Goal: Task Accomplishment & Management: Manage account settings

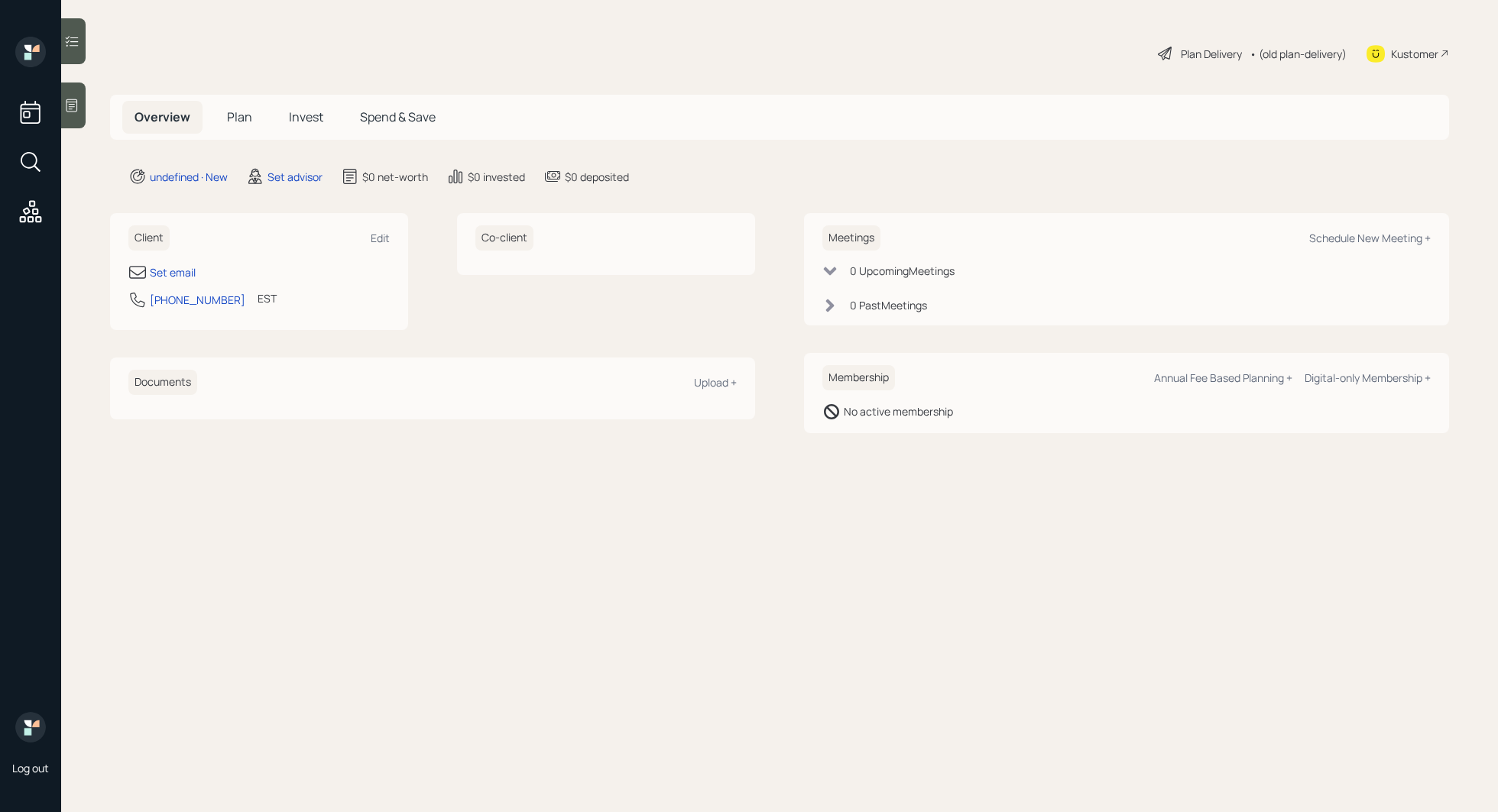
click at [81, 119] on div at bounding box center [74, 105] width 25 height 46
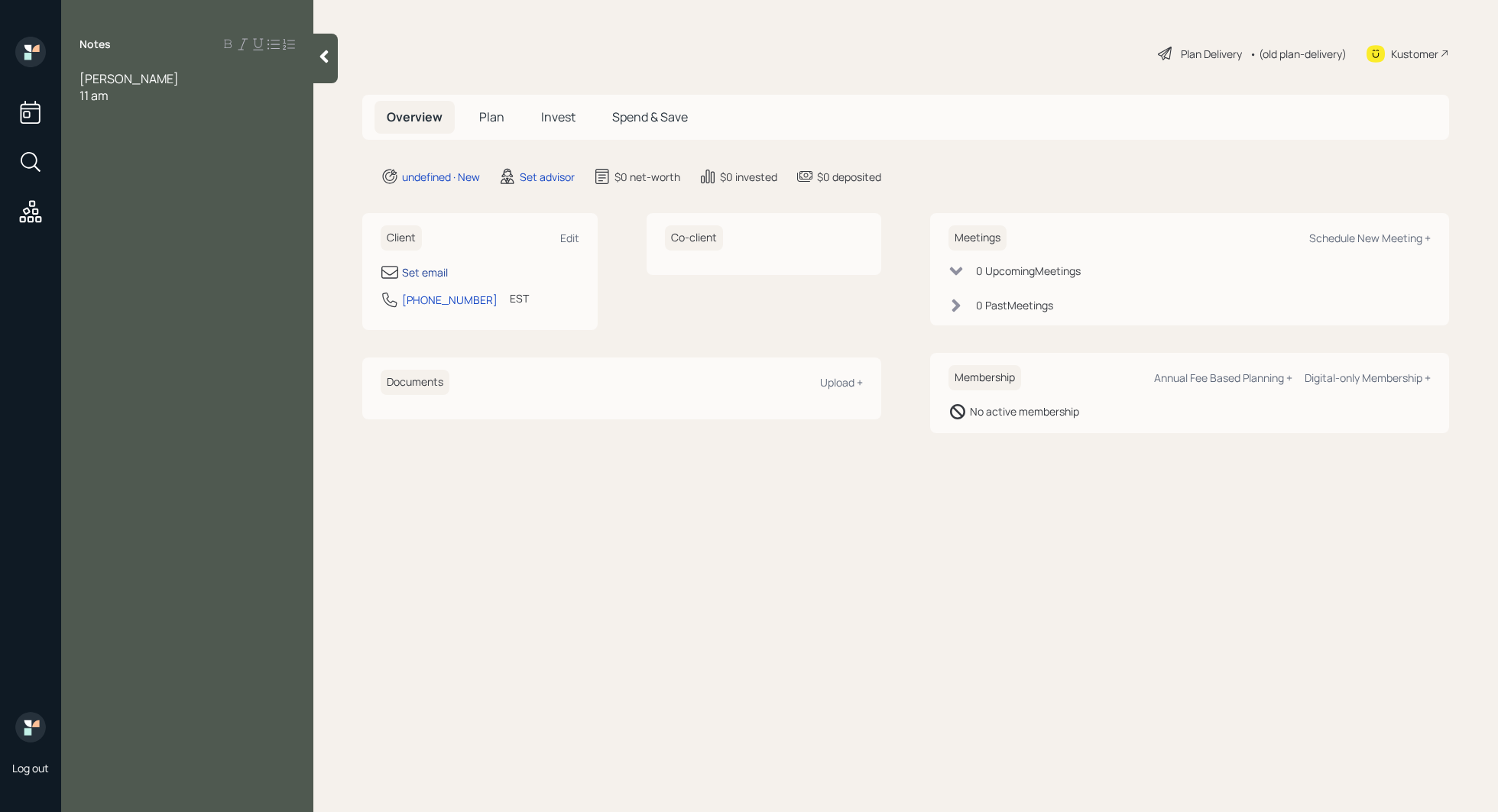
click at [434, 272] on div "Set email" at bounding box center [425, 272] width 46 height 16
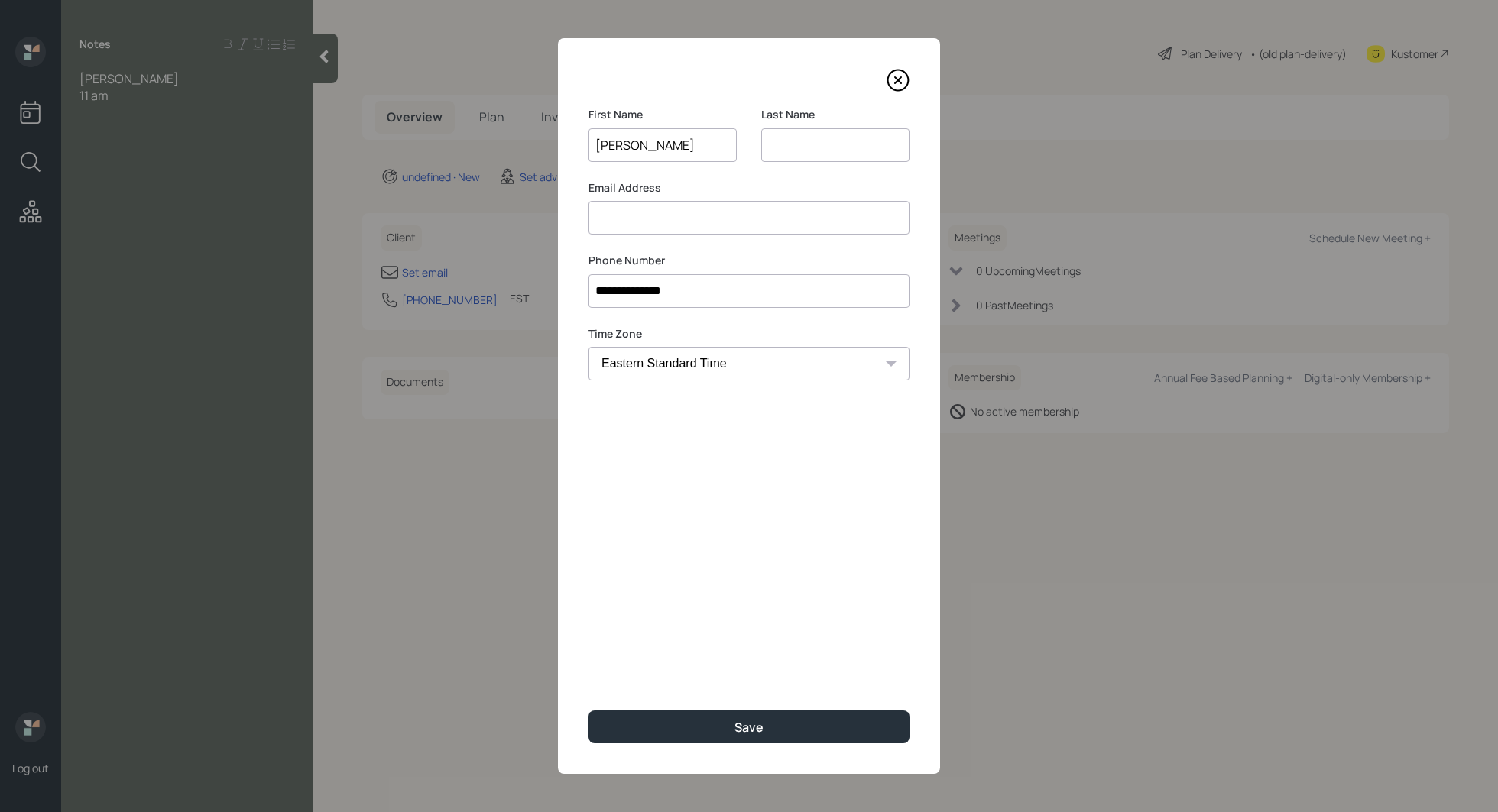
type input "[PERSON_NAME]"
click at [817, 152] on input at bounding box center [835, 145] width 148 height 34
type input "Fieg"
click at [713, 229] on input at bounding box center [749, 218] width 321 height 34
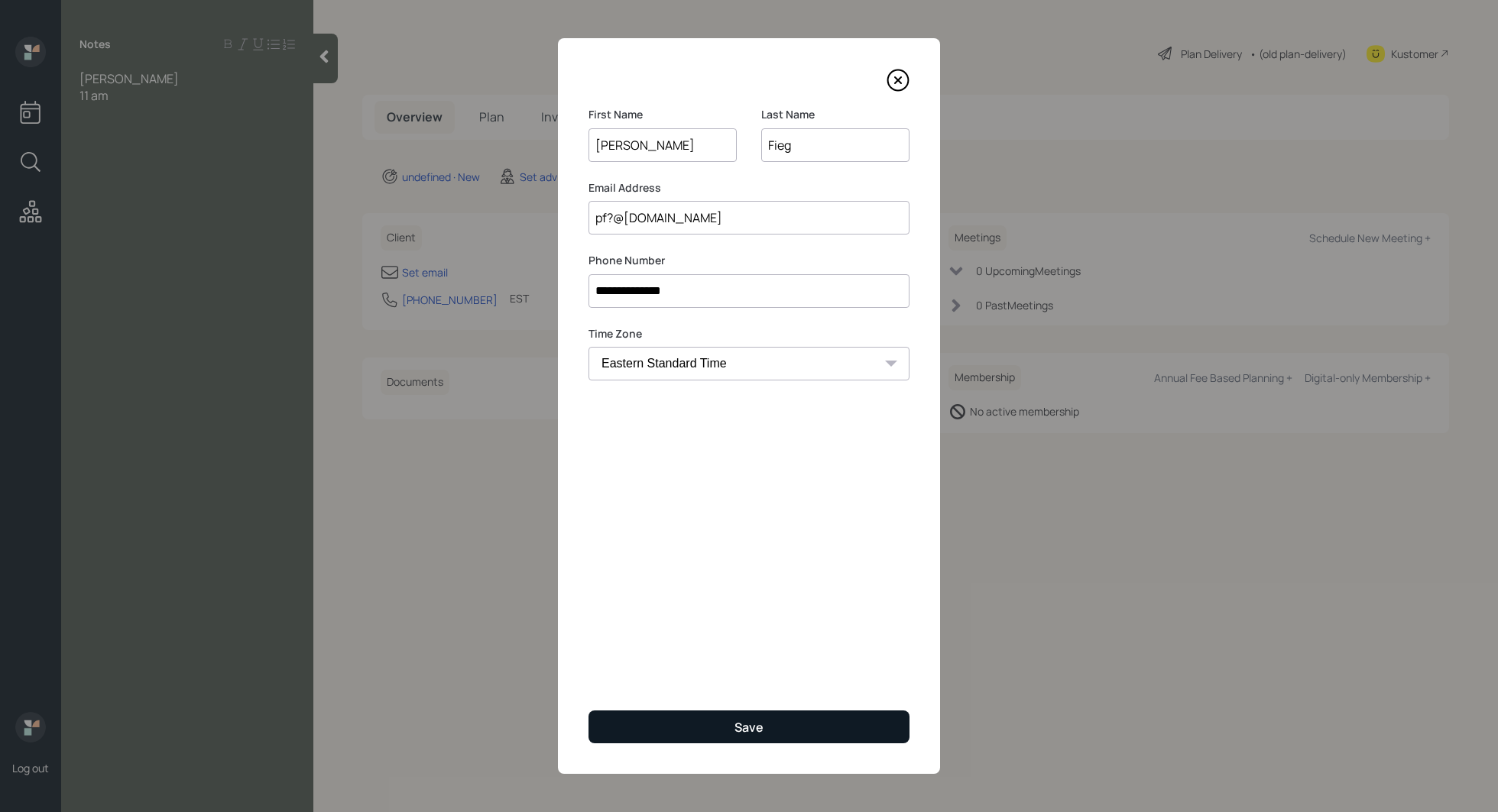
type input "pf?@[DOMAIN_NAME]"
click at [765, 722] on button "Save" at bounding box center [749, 727] width 321 height 33
